Goal: Task Accomplishment & Management: Use online tool/utility

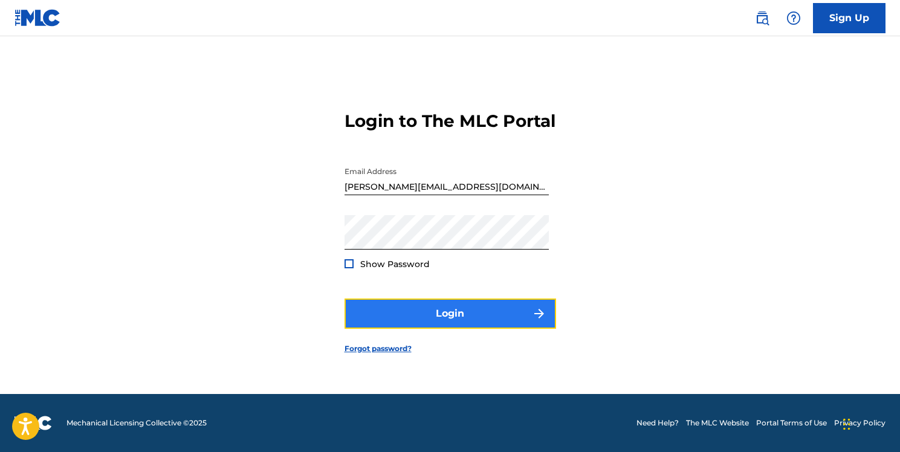
click at [497, 314] on button "Login" at bounding box center [451, 314] width 212 height 30
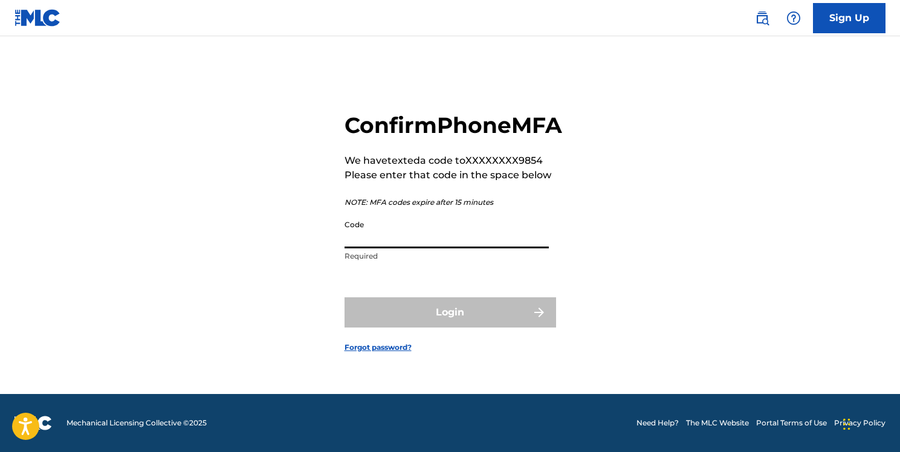
click at [432, 249] on input "Code" at bounding box center [447, 231] width 204 height 34
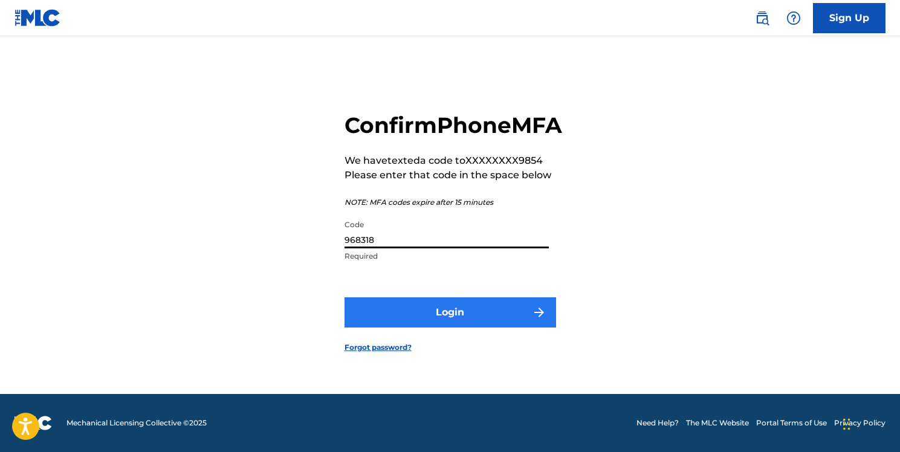
type input "968318"
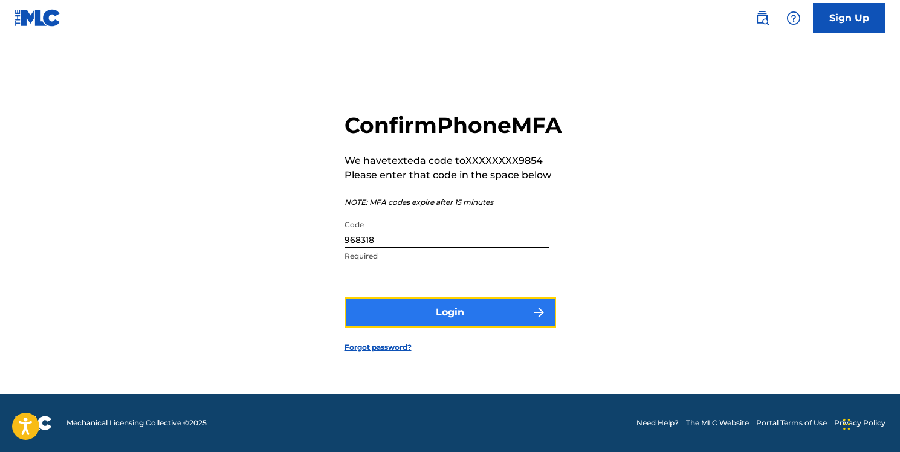
click at [428, 328] on button "Login" at bounding box center [451, 313] width 212 height 30
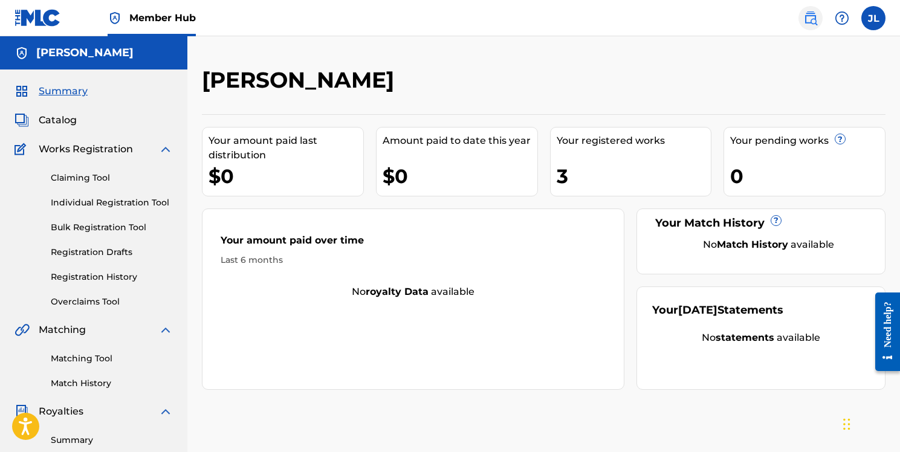
click at [812, 21] on img at bounding box center [811, 18] width 15 height 15
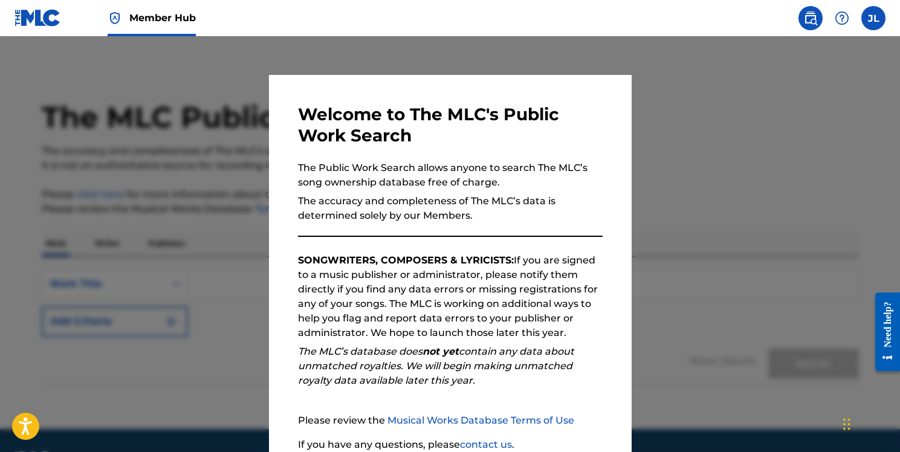
click at [764, 134] on div at bounding box center [450, 262] width 900 height 452
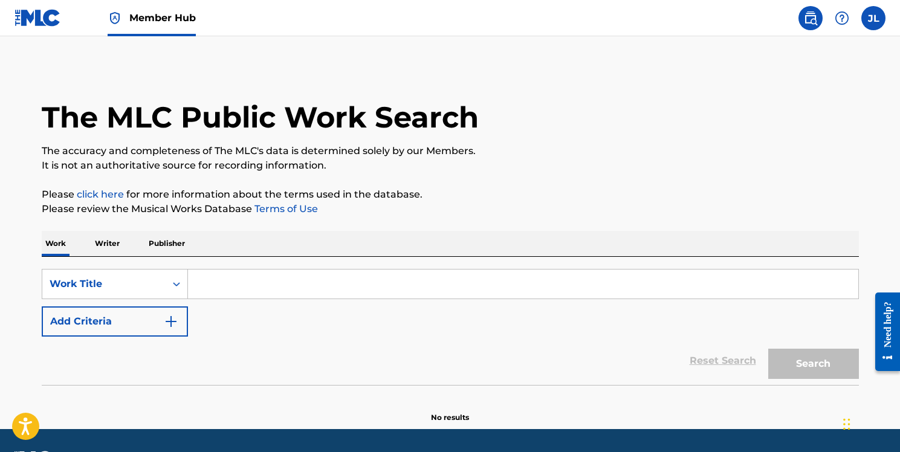
scroll to position [35, 0]
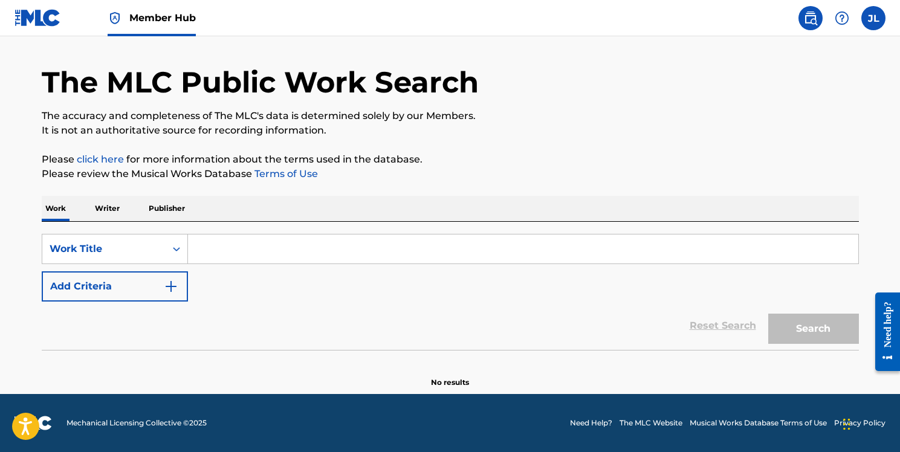
click at [224, 248] on input "Search Form" at bounding box center [523, 249] width 671 height 29
click at [222, 166] on p "Please click here for more information about the terms used in the database." at bounding box center [451, 159] width 818 height 15
click at [181, 22] on span "Member Hub" at bounding box center [162, 18] width 67 height 14
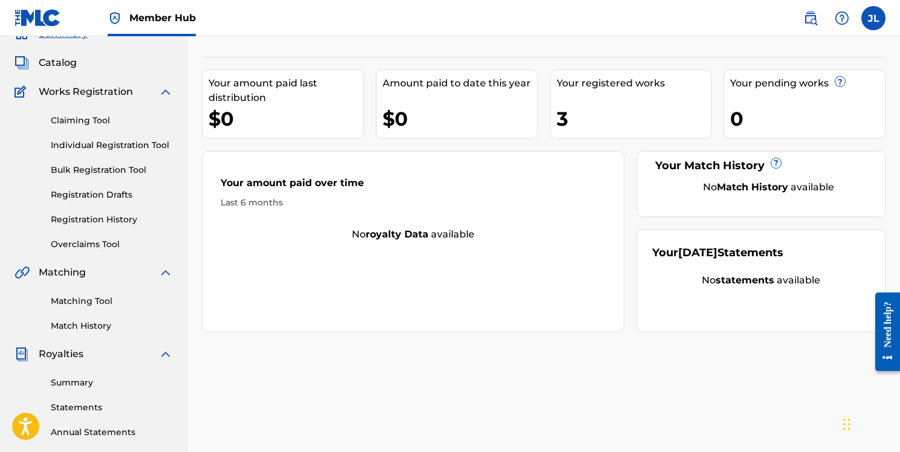
scroll to position [56, 0]
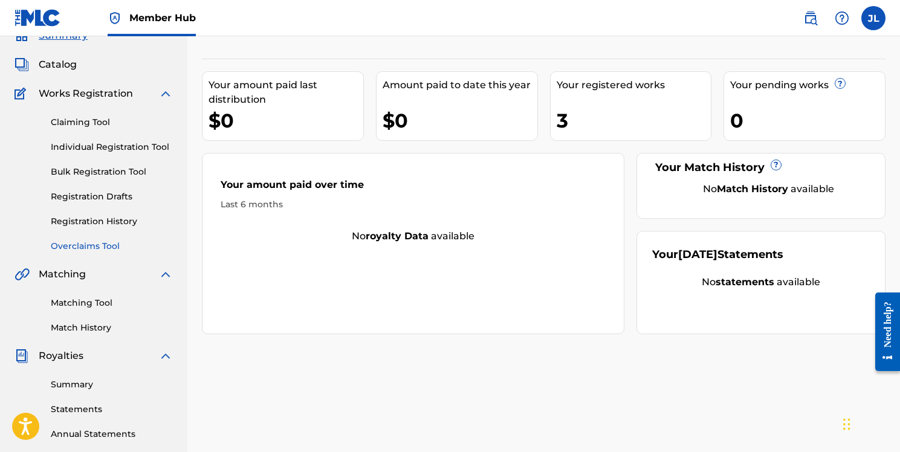
click at [102, 242] on link "Overclaims Tool" at bounding box center [112, 246] width 122 height 13
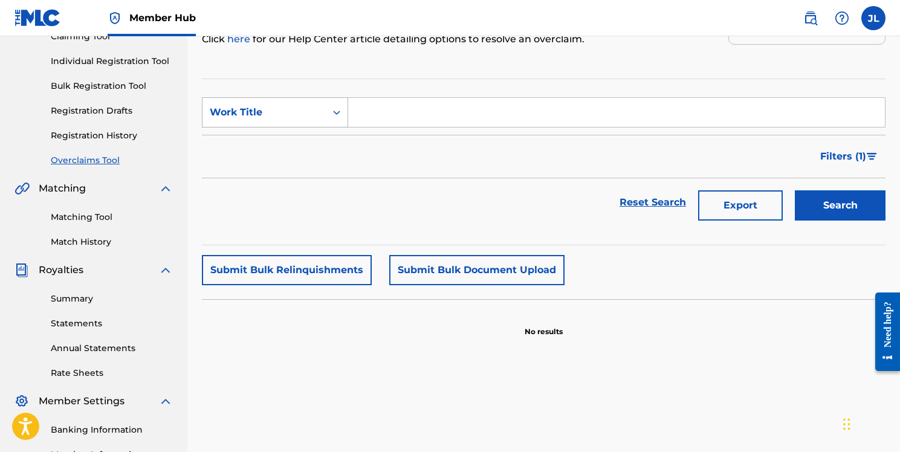
scroll to position [142, 0]
click at [322, 114] on div "Work Title" at bounding box center [264, 111] width 123 height 23
click at [383, 123] on input "Search Form" at bounding box center [616, 111] width 537 height 29
type input "spook"
click at [795, 190] on button "Search" at bounding box center [840, 205] width 91 height 30
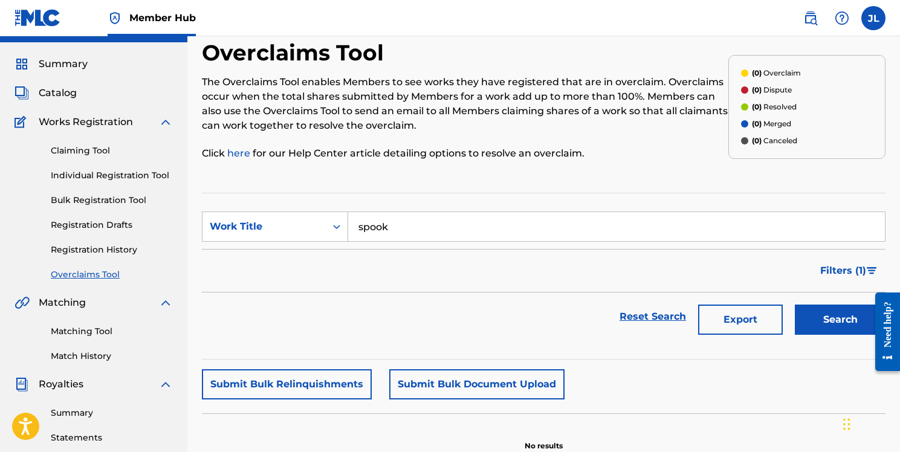
scroll to position [0, 0]
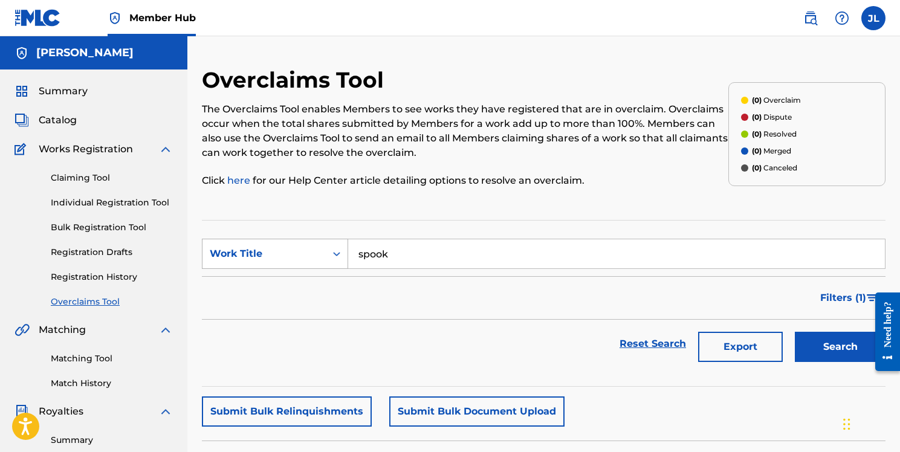
click at [302, 255] on div "Work Title" at bounding box center [264, 254] width 109 height 15
click at [299, 309] on div "Overclaim ID" at bounding box center [275, 314] width 145 height 30
click at [406, 253] on input "Search Form" at bounding box center [616, 253] width 537 height 29
paste input "37739"
type input "37739"
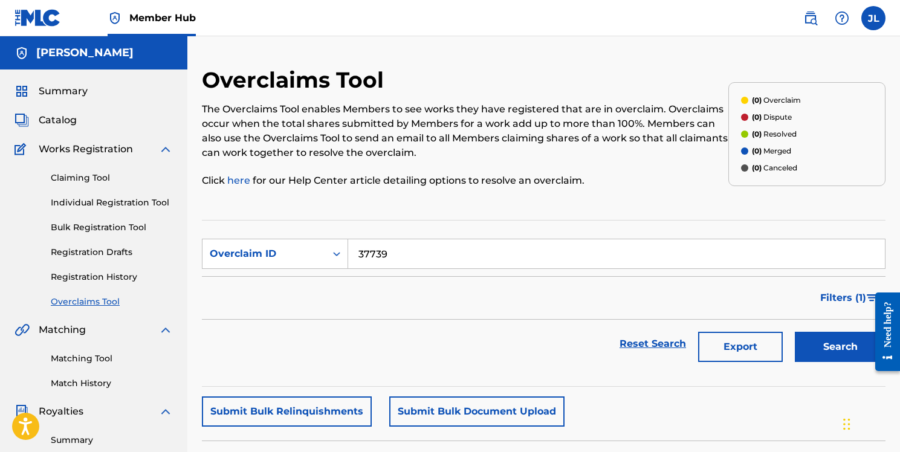
click at [795, 332] on button "Search" at bounding box center [840, 347] width 91 height 30
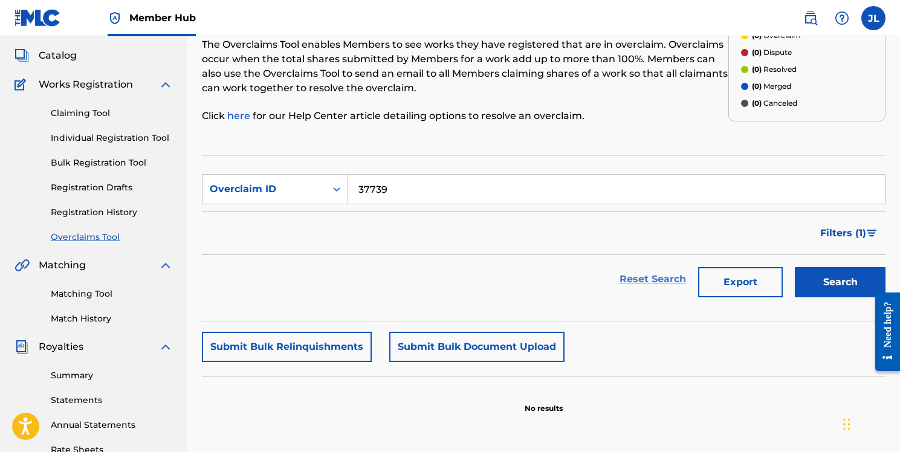
scroll to position [72, 0]
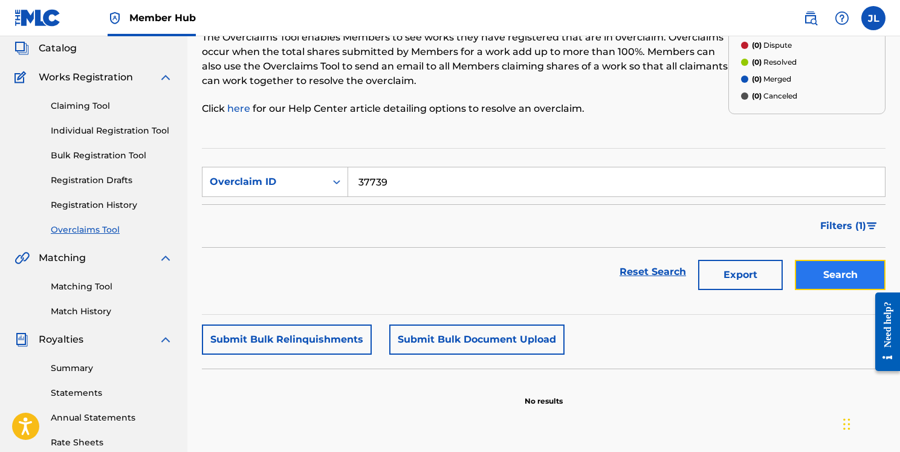
click at [805, 278] on button "Search" at bounding box center [840, 275] width 91 height 30
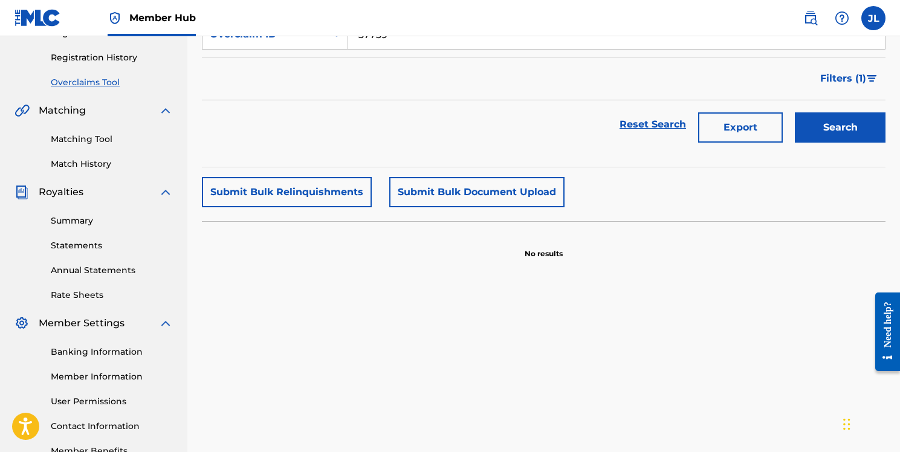
scroll to position [164, 0]
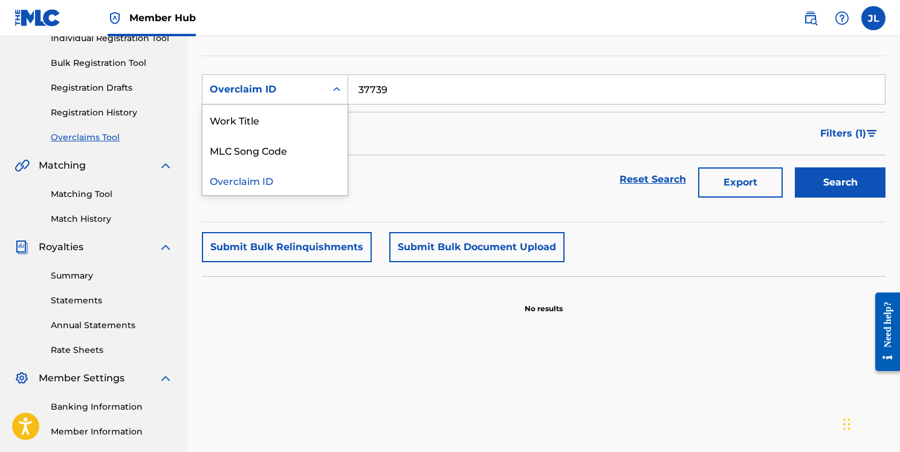
click at [282, 91] on div "Overclaim ID" at bounding box center [264, 89] width 109 height 15
click at [288, 145] on div "MLC Song Code" at bounding box center [275, 150] width 145 height 30
click at [392, 99] on input "Search Form" at bounding box center [616, 89] width 537 height 29
paste input "S72G8I"
click at [795, 167] on button "Search" at bounding box center [840, 182] width 91 height 30
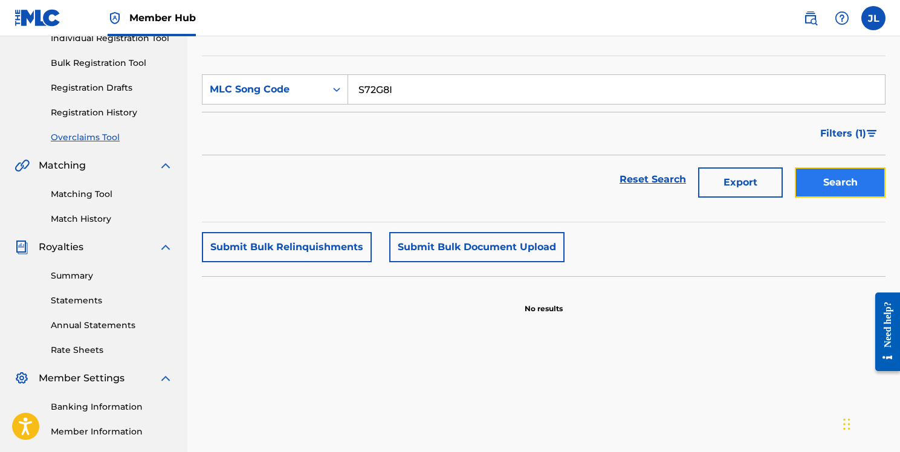
click at [826, 187] on button "Search" at bounding box center [840, 182] width 91 height 30
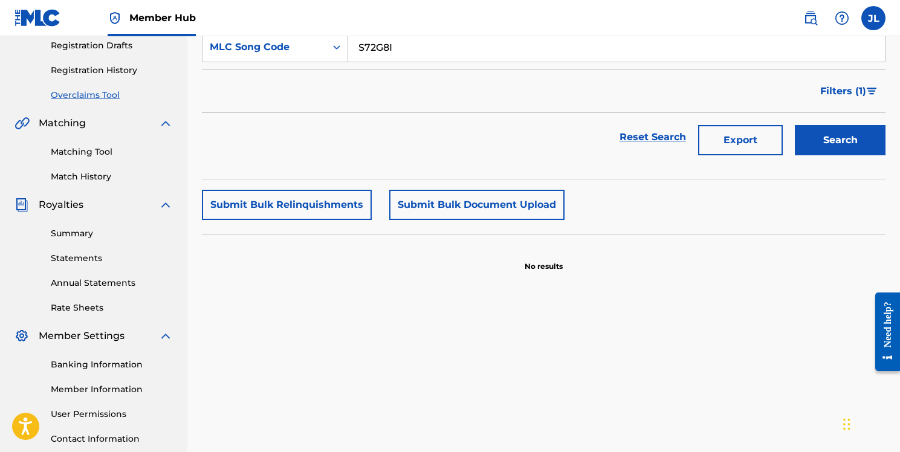
scroll to position [221, 0]
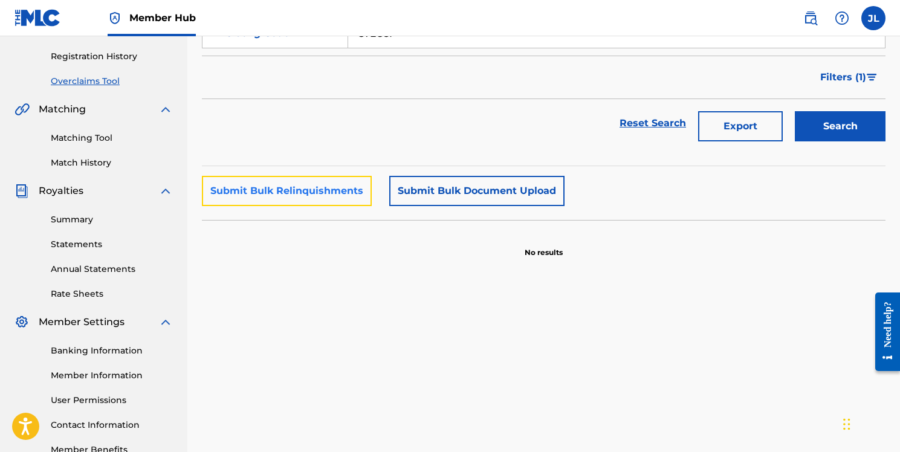
click at [357, 187] on button "Submit Bulk Relinquishments" at bounding box center [287, 191] width 170 height 30
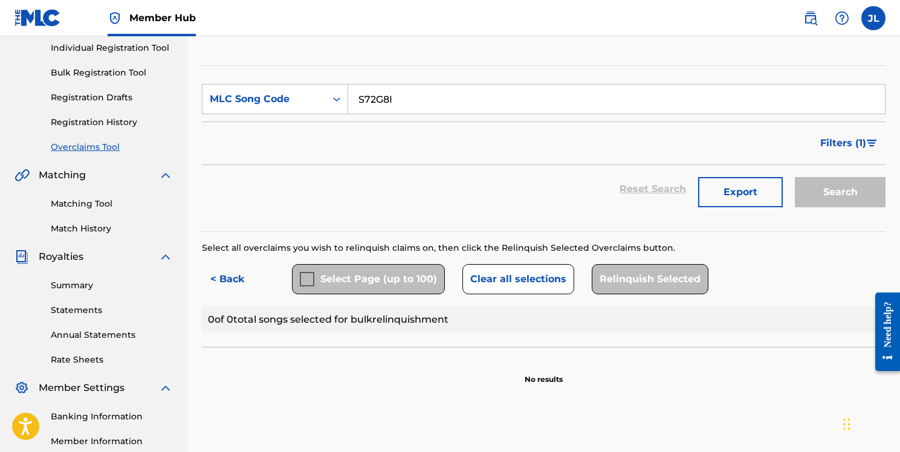
scroll to position [144, 0]
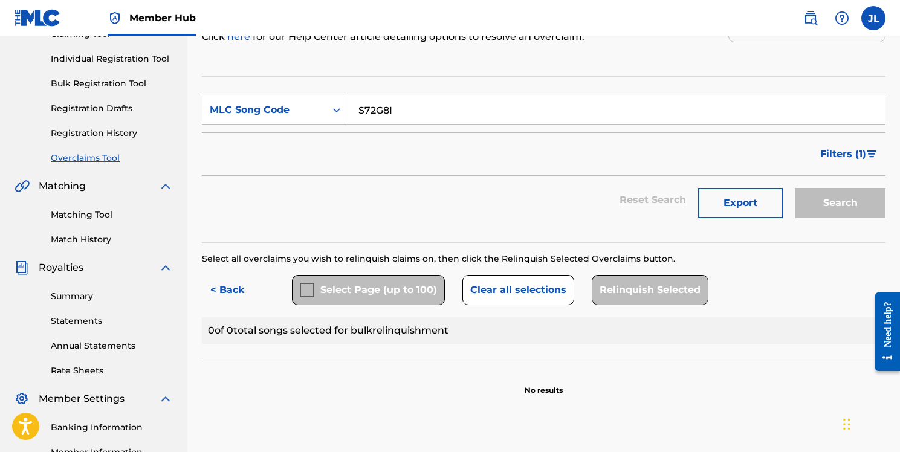
click at [603, 114] on input "S72G8I" at bounding box center [616, 110] width 537 height 29
paste input "S72G8I"
type input "S"
paste input "S72G8I"
type input "S72G8I"
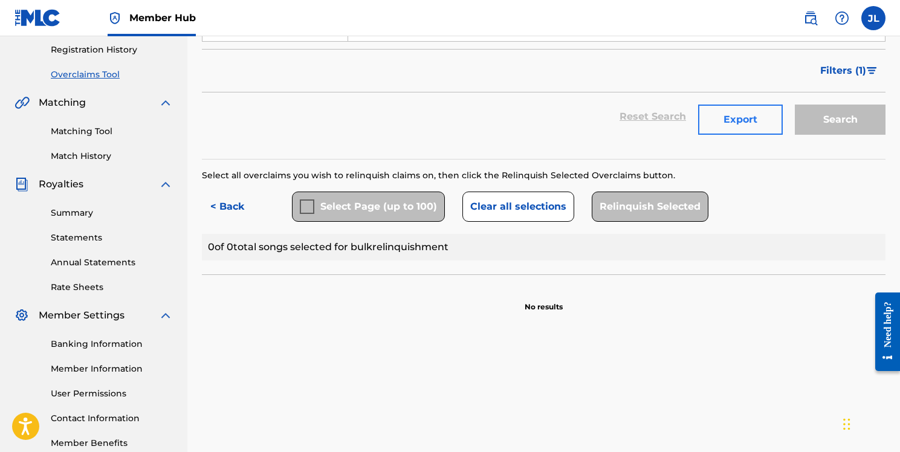
scroll to position [242, 0]
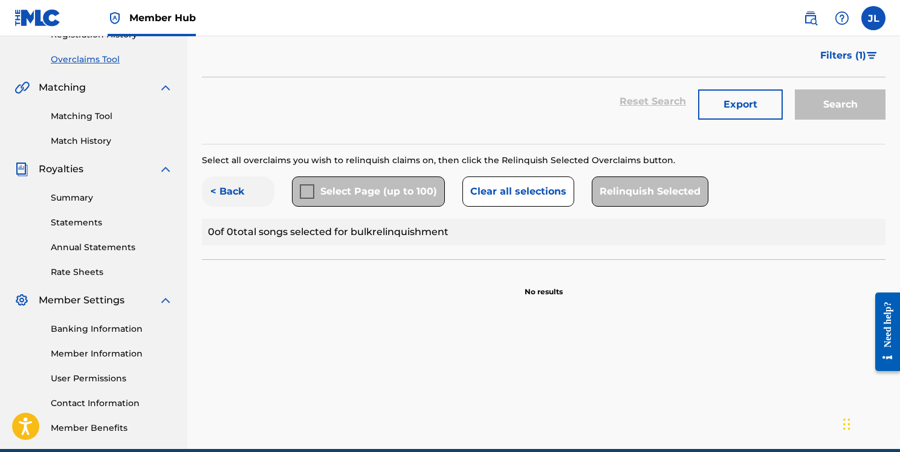
click at [240, 186] on button "< Back" at bounding box center [238, 192] width 73 height 30
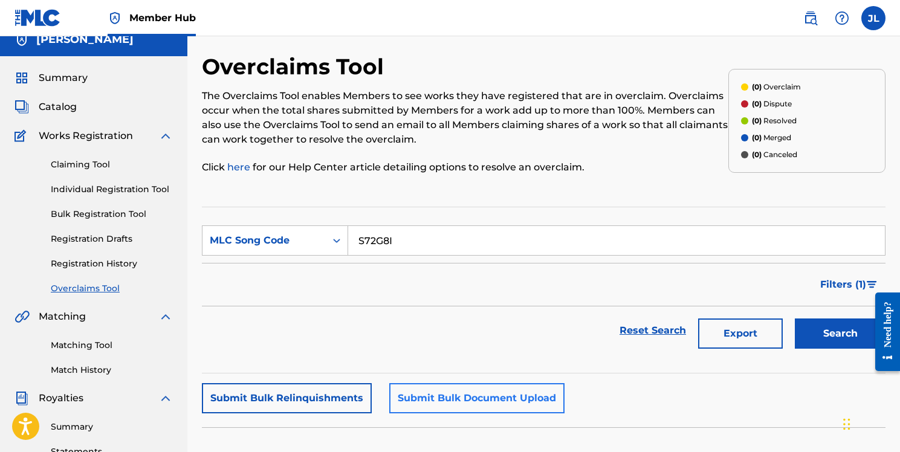
scroll to position [0, 0]
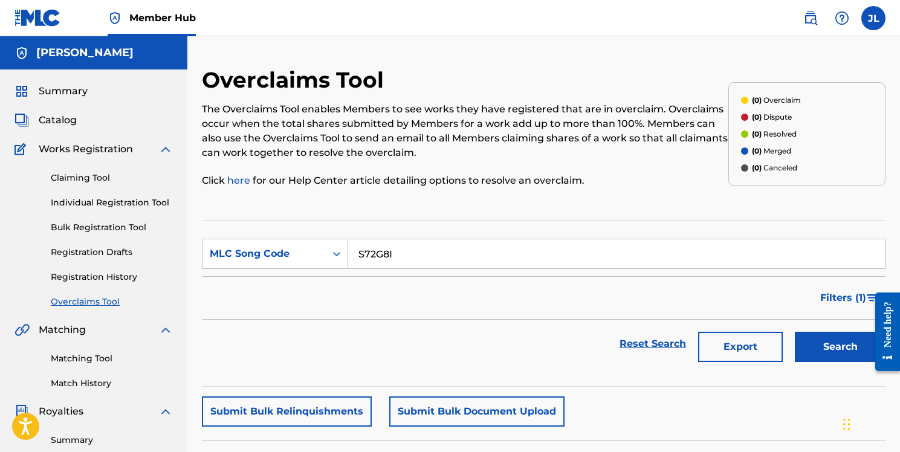
click at [246, 181] on link "here" at bounding box center [239, 180] width 25 height 11
click at [105, 298] on link "Overclaims Tool" at bounding box center [112, 302] width 122 height 13
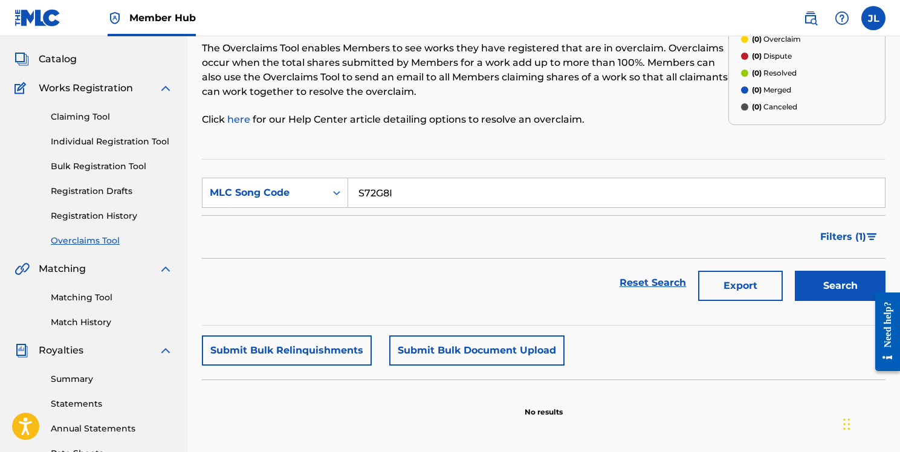
scroll to position [76, 0]
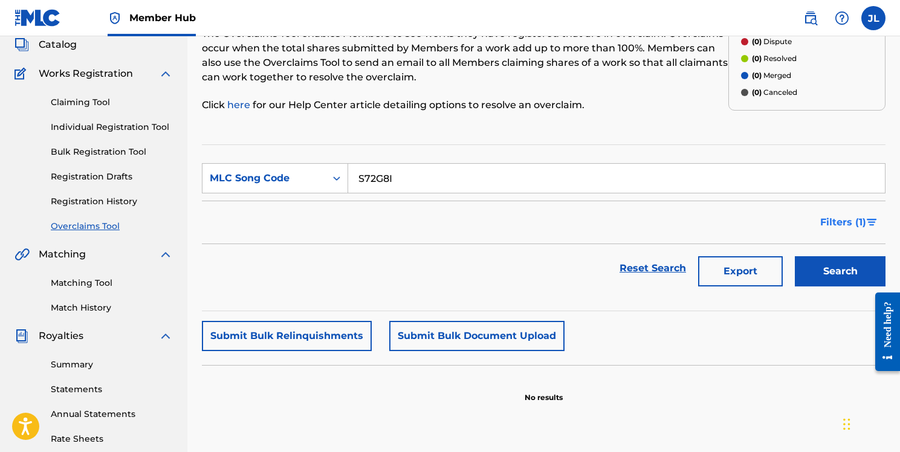
click at [846, 225] on span "Filters ( 1 )" at bounding box center [844, 222] width 46 height 15
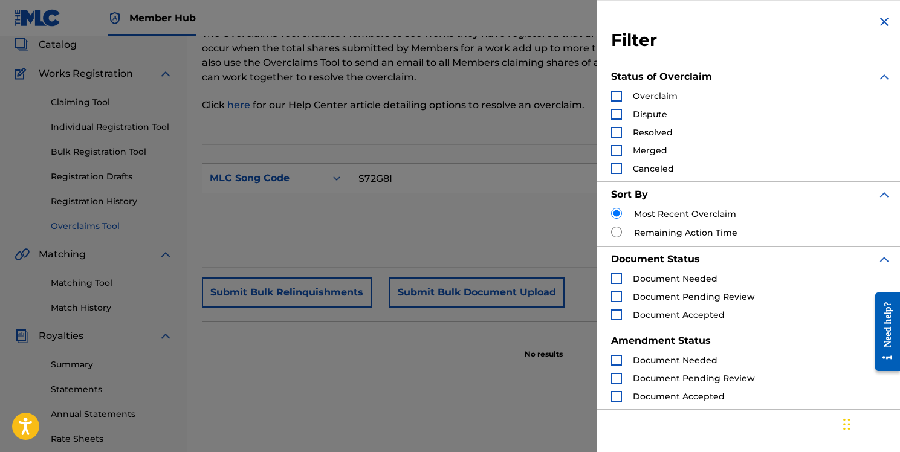
click at [544, 163] on div "S72G8I" at bounding box center [617, 178] width 538 height 30
click at [551, 223] on div "Reset Search Export Search" at bounding box center [544, 225] width 684 height 48
click at [880, 20] on img "Search Form" at bounding box center [884, 22] width 15 height 15
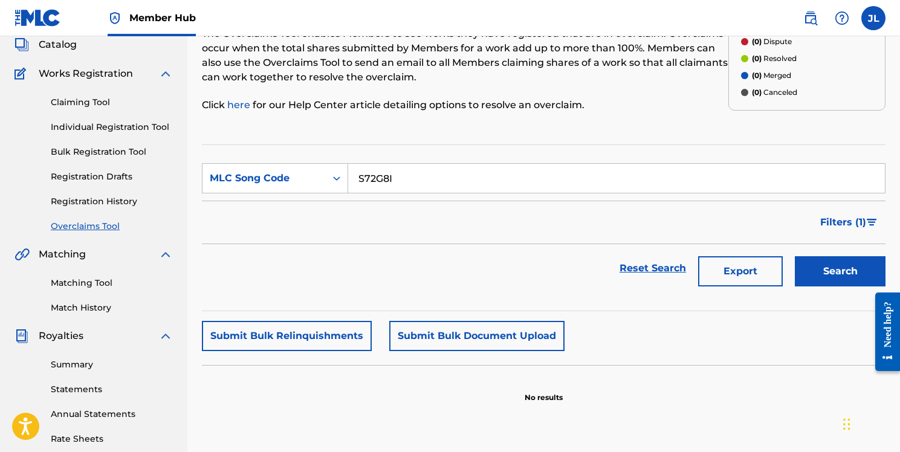
scroll to position [0, 0]
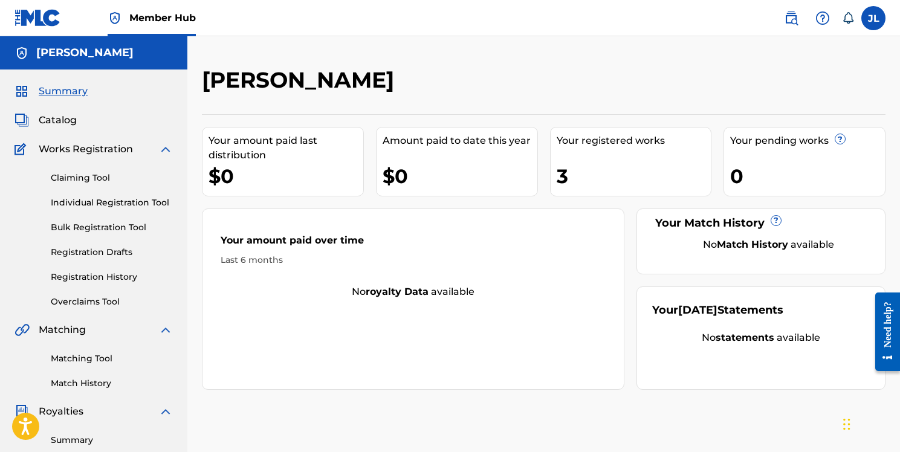
click at [564, 172] on div "3" at bounding box center [634, 176] width 155 height 27
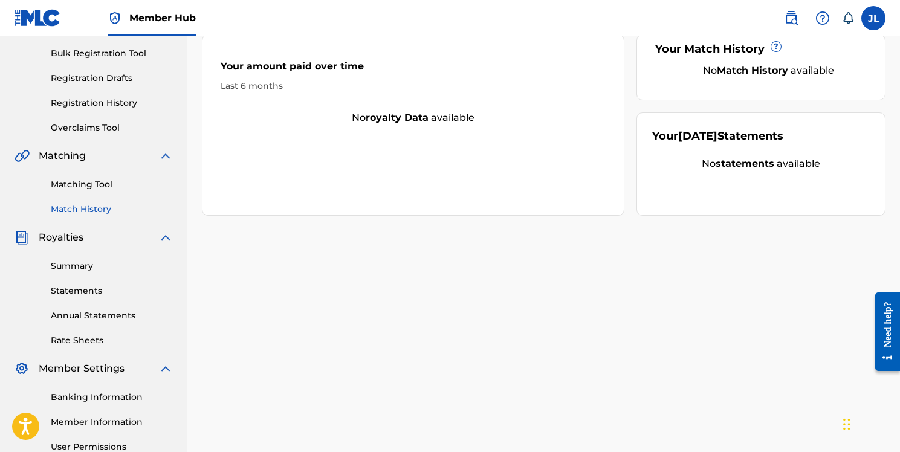
scroll to position [174, 0]
click at [110, 128] on link "Overclaims Tool" at bounding box center [112, 128] width 122 height 13
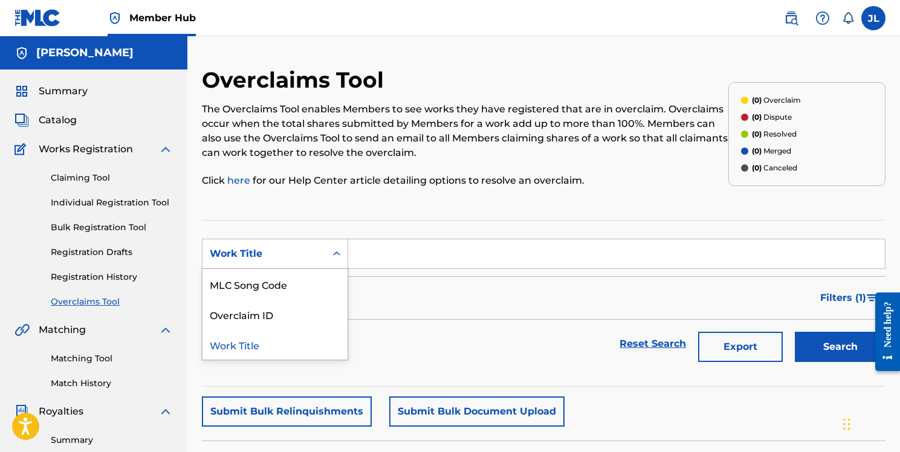
click at [312, 255] on div "Work Title" at bounding box center [264, 254] width 109 height 15
click at [284, 311] on div "Overclaim ID" at bounding box center [275, 314] width 145 height 30
click at [436, 246] on input "Search Form" at bounding box center [616, 253] width 537 height 29
paste input "37739"
type input "37739"
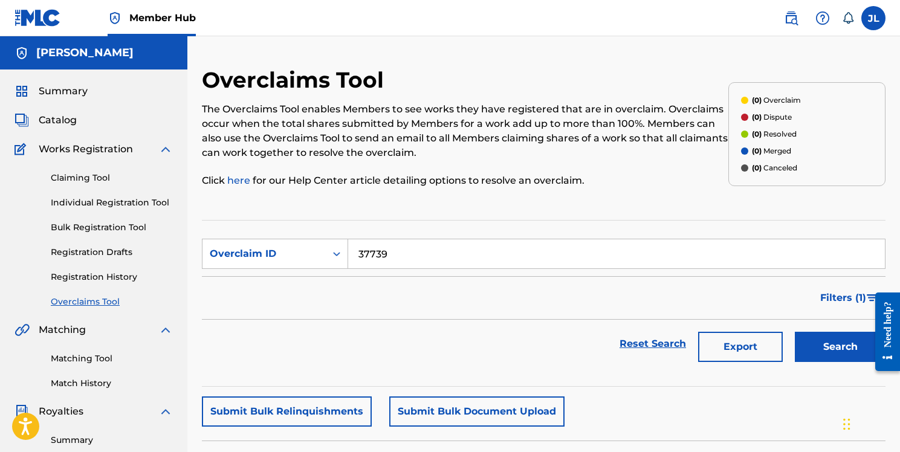
click at [795, 332] on button "Search" at bounding box center [840, 347] width 91 height 30
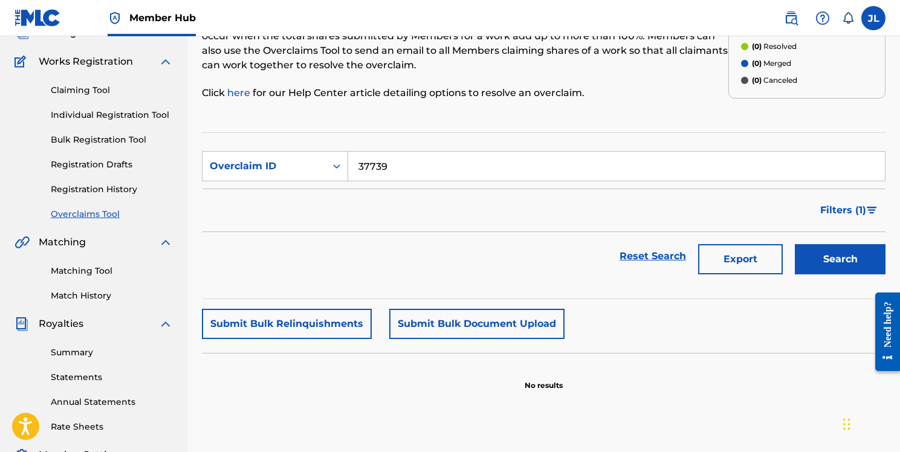
scroll to position [91, 0]
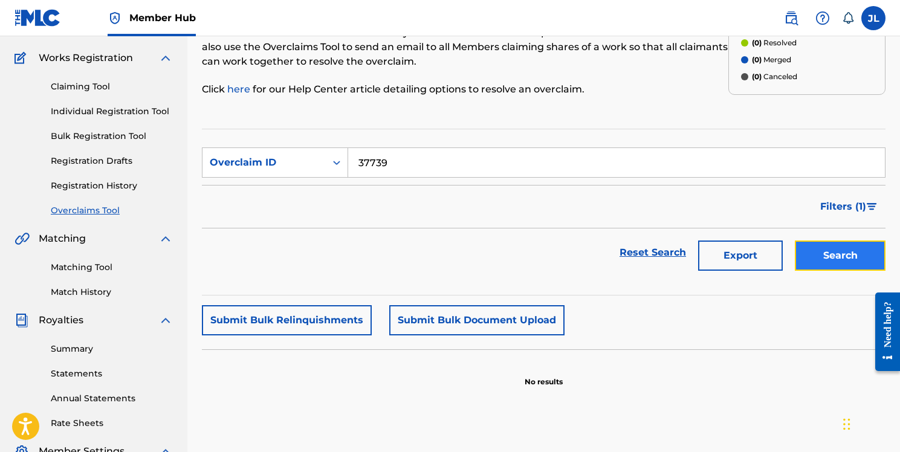
click at [818, 258] on button "Search" at bounding box center [840, 256] width 91 height 30
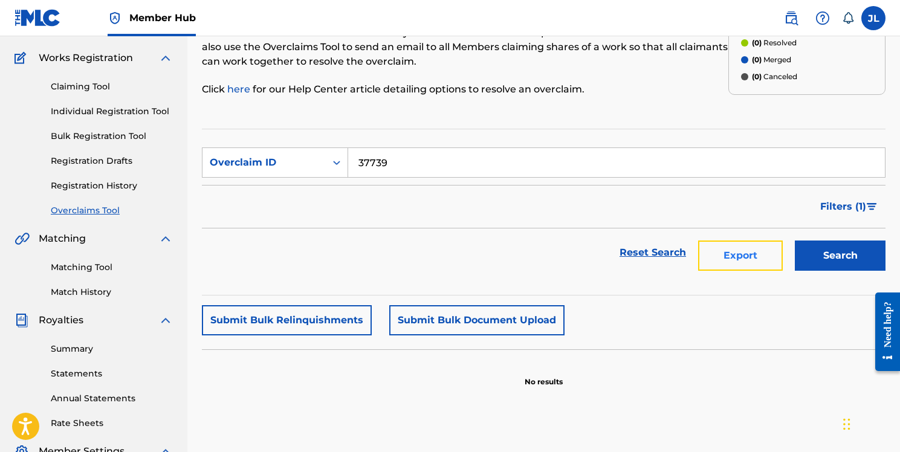
click at [720, 258] on button "Export" at bounding box center [740, 256] width 85 height 30
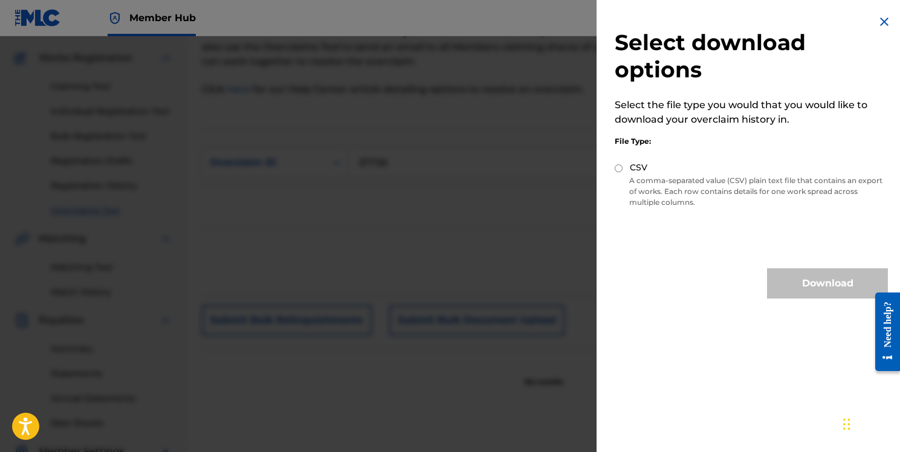
click at [877, 21] on img at bounding box center [884, 22] width 15 height 15
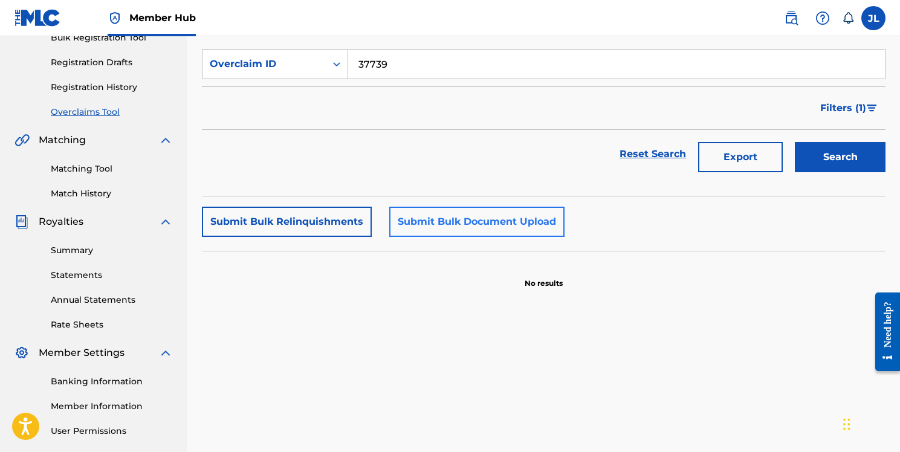
scroll to position [0, 0]
